Goal: Task Accomplishment & Management: Manage account settings

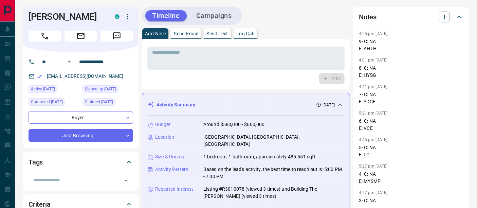
click at [243, 29] on button "Log Call" at bounding box center [245, 33] width 23 height 11
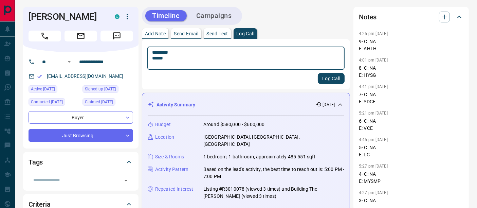
type textarea "********* ******"
click at [328, 77] on button "Log Call" at bounding box center [331, 78] width 27 height 11
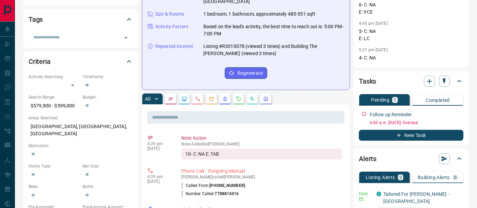
scroll to position [151, 0]
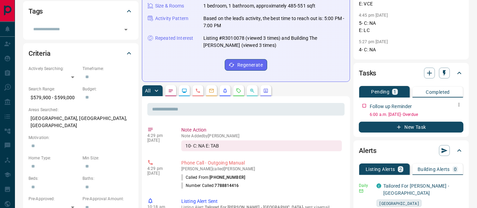
click at [455, 104] on button "button" at bounding box center [459, 104] width 9 height 9
click at [452, 113] on li "Edit" at bounding box center [448, 117] width 30 height 10
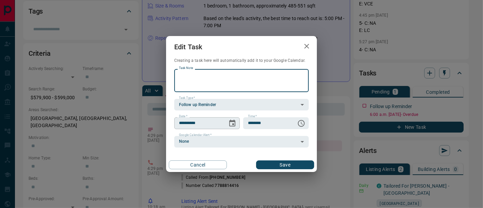
click at [235, 127] on button "Choose date, selected date is Oct 13, 2025" at bounding box center [232, 123] width 14 height 14
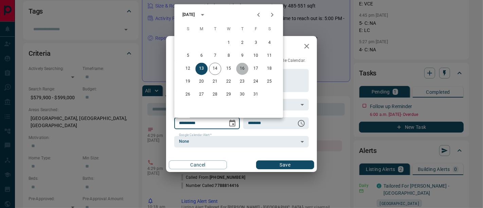
click at [242, 68] on button "16" at bounding box center [242, 69] width 12 height 12
type input "**********"
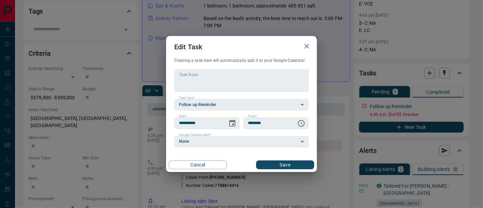
click at [272, 167] on button "Save" at bounding box center [285, 164] width 58 height 9
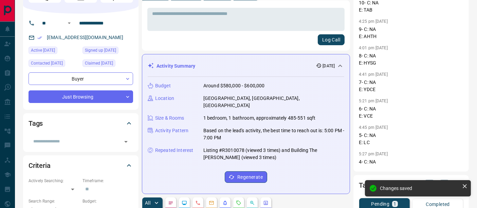
scroll to position [0, 0]
